Goal: Task Accomplishment & Management: Manage account settings

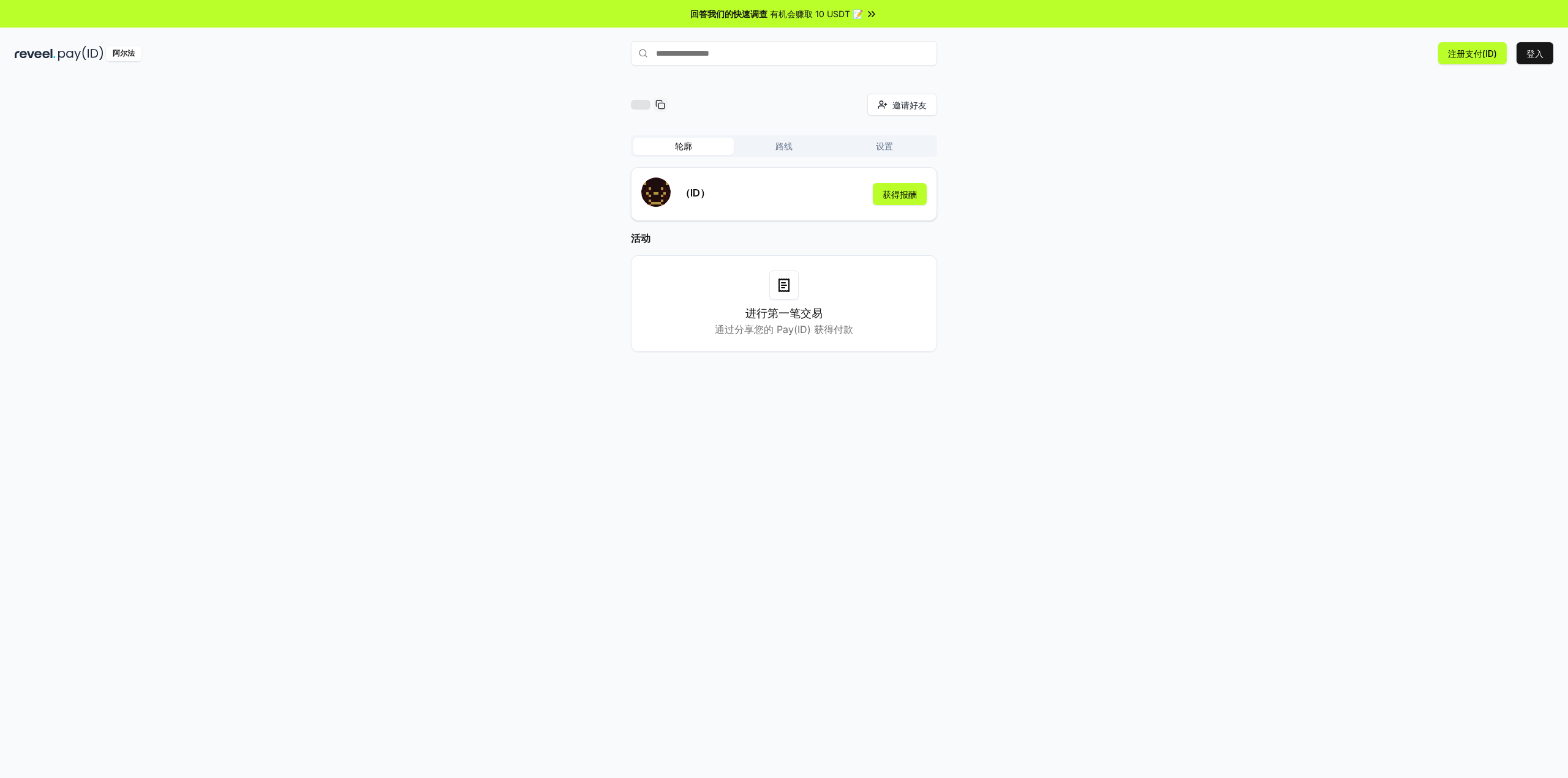
click at [790, 149] on font "路线" at bounding box center [784, 146] width 17 height 11
drag, startPoint x: 876, startPoint y: 152, endPoint x: 763, endPoint y: 152, distance: 113.0
click at [876, 152] on button "设置" at bounding box center [884, 146] width 101 height 17
click at [1268, 162] on div "邀请好友 邀请 轮廓 路线 设置 默认钱包 编辑" at bounding box center [784, 167] width 1538 height 146
